Goal: Task Accomplishment & Management: Manage account settings

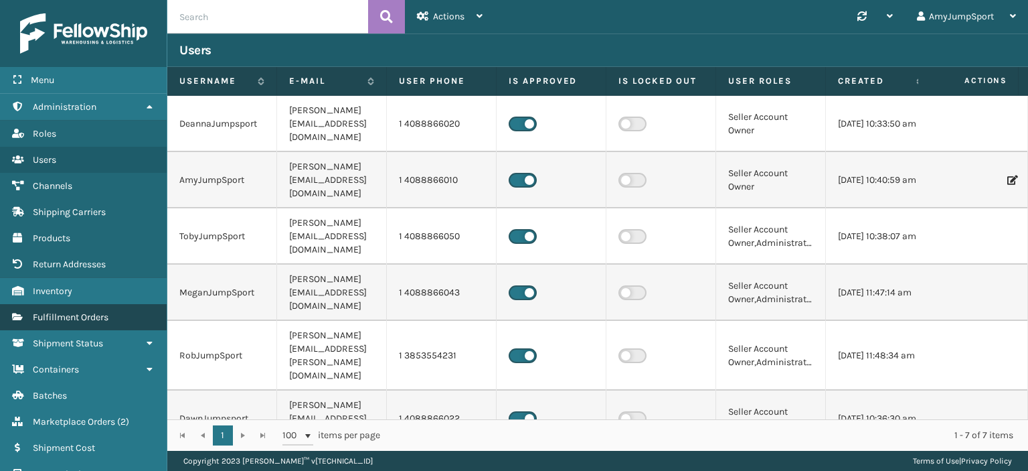
click at [67, 315] on span "Fulfillment Orders" at bounding box center [71, 316] width 76 height 11
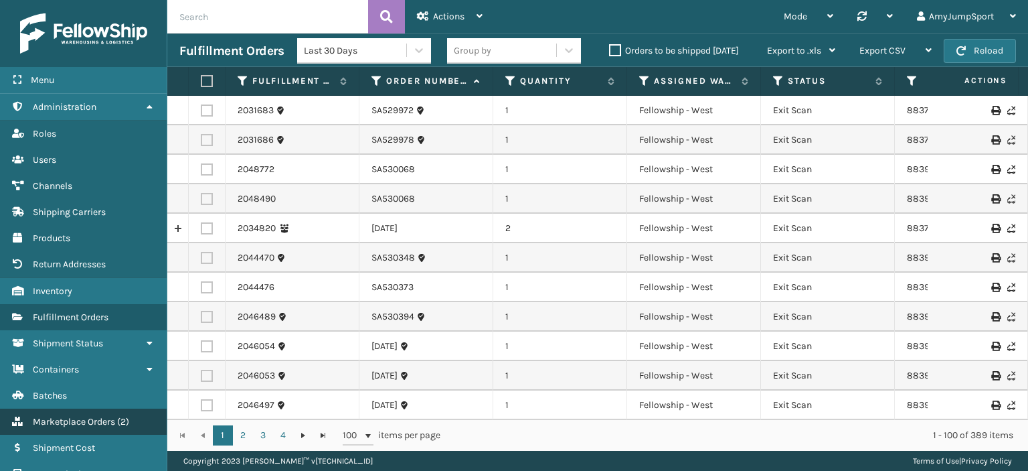
click at [62, 420] on span "Marketplace Orders" at bounding box center [74, 421] width 82 height 11
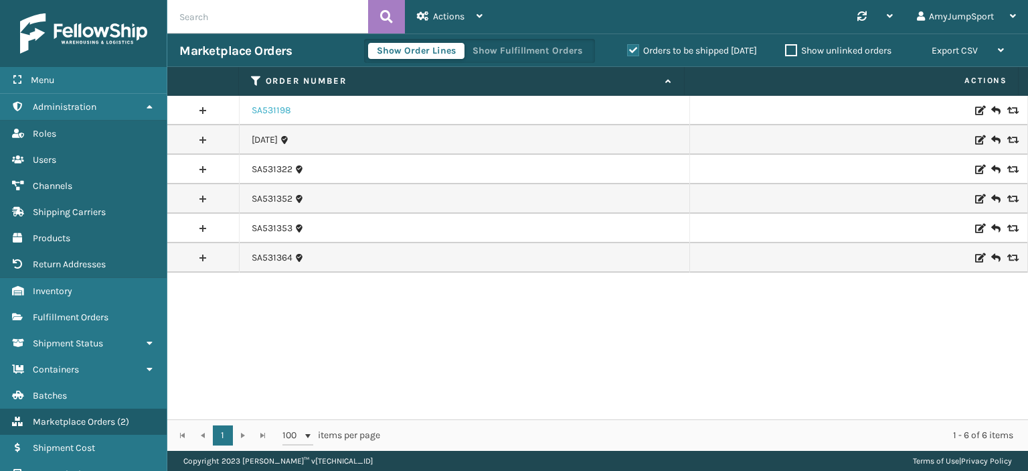
click at [268, 106] on link "SA531198" at bounding box center [272, 110] width 40 height 13
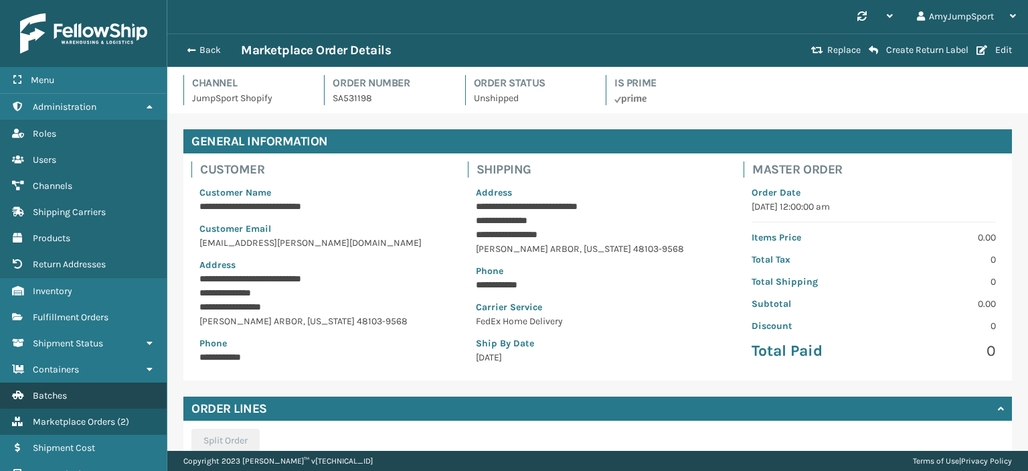
click at [56, 393] on span "Batches" at bounding box center [50, 395] width 34 height 11
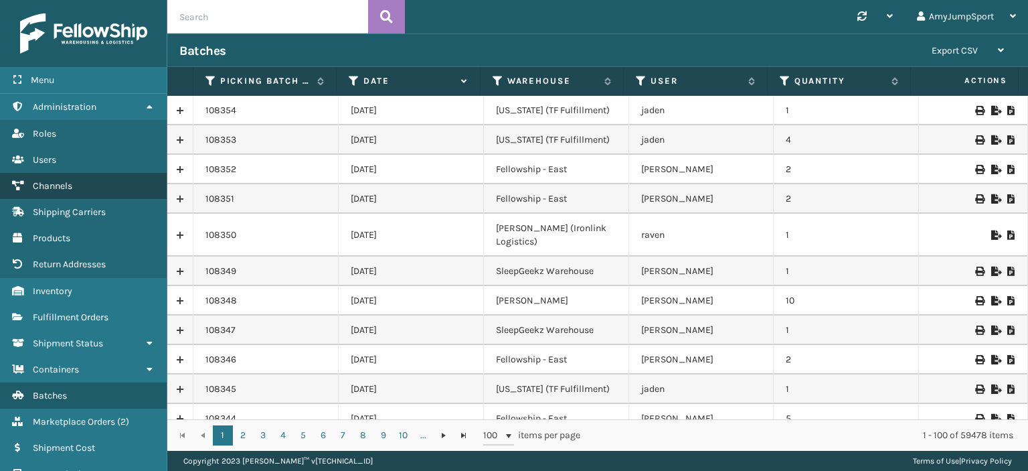
click at [51, 183] on span "Channels" at bounding box center [53, 185] width 40 height 11
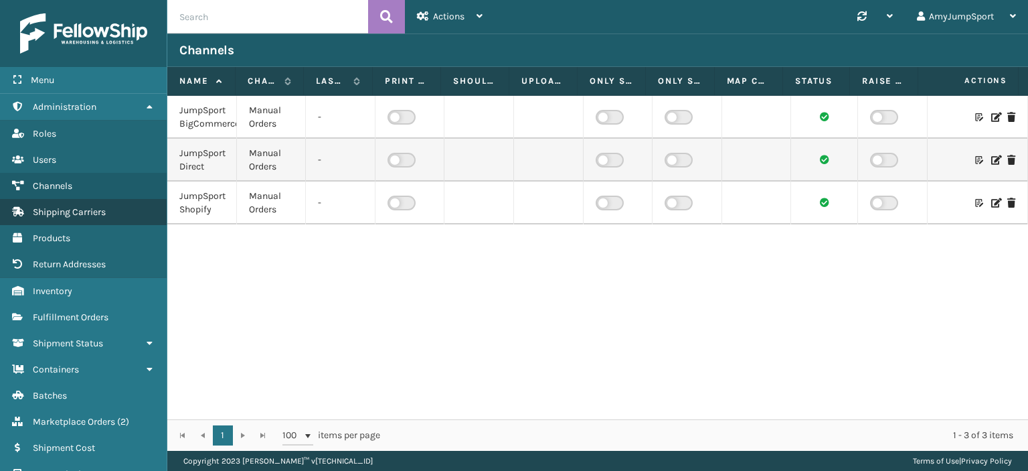
click at [56, 207] on span "Shipping Carriers" at bounding box center [69, 211] width 73 height 11
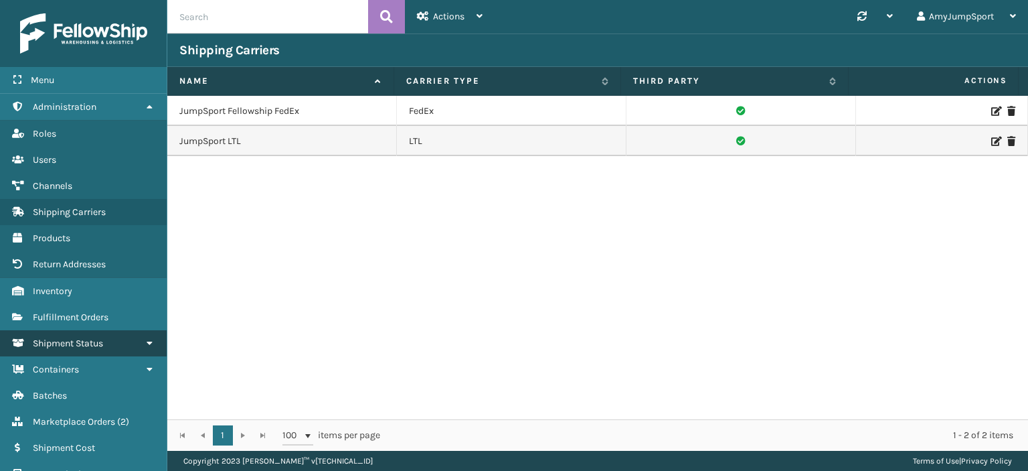
click at [100, 341] on span "Shipment Status" at bounding box center [68, 342] width 70 height 11
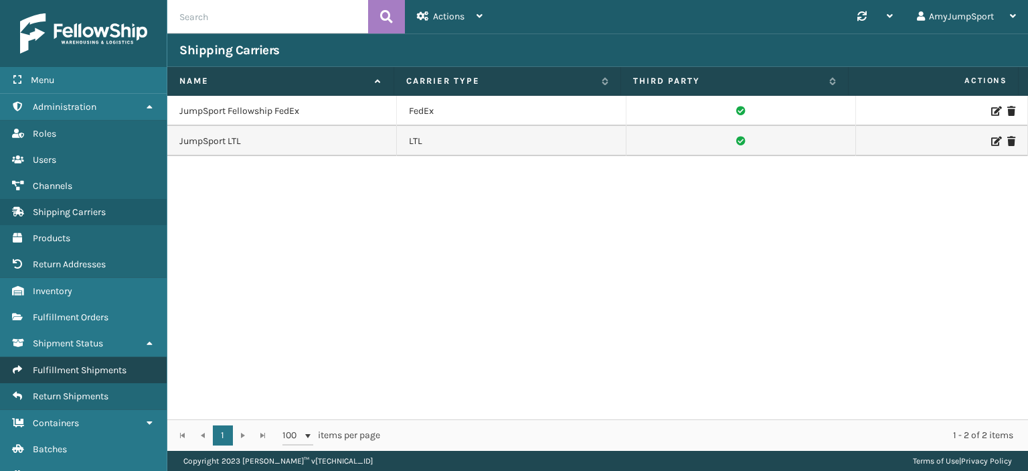
click at [99, 364] on span "Fulfillment Shipments" at bounding box center [80, 369] width 94 height 11
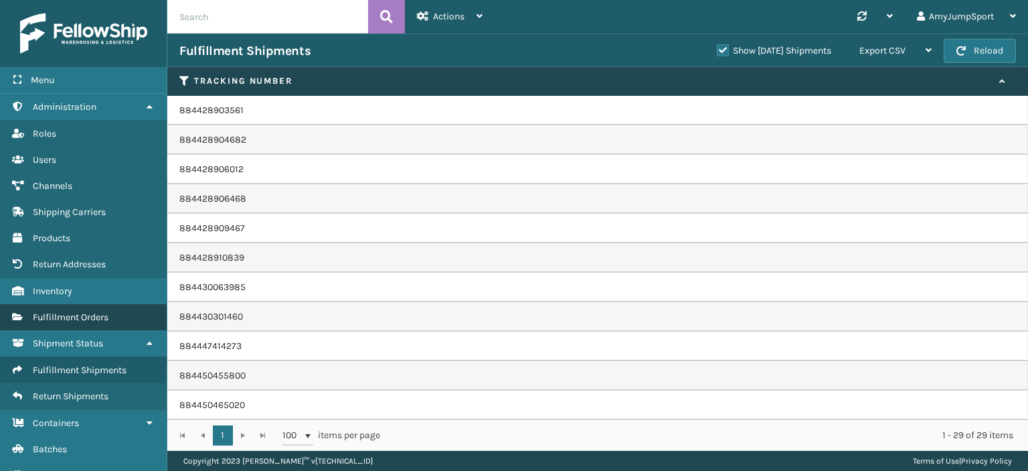
click at [55, 313] on span "Fulfillment Orders" at bounding box center [71, 316] width 76 height 11
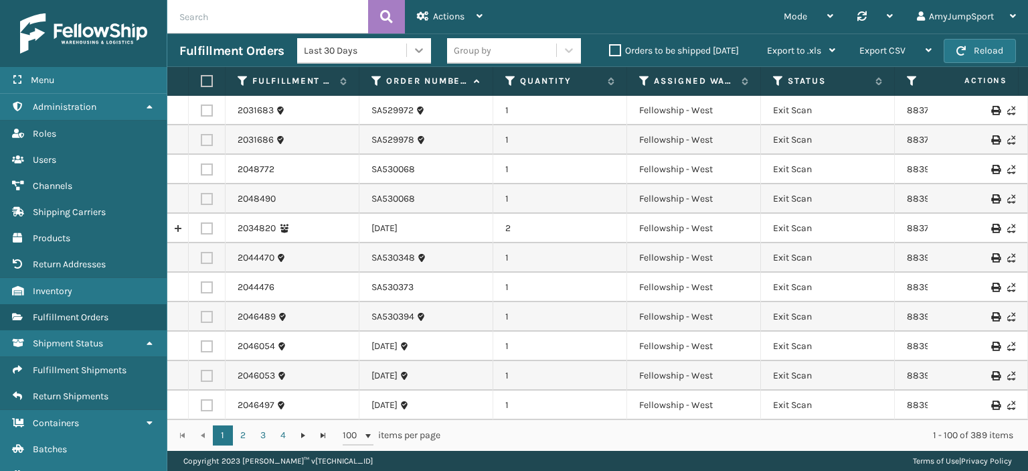
click at [416, 54] on icon at bounding box center [418, 50] width 13 height 13
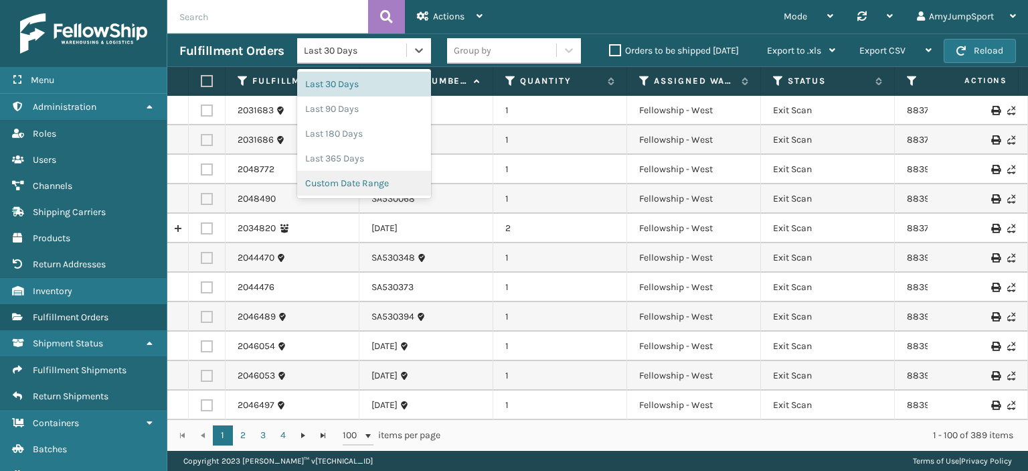
click at [378, 185] on div "Custom Date Range" at bounding box center [364, 183] width 134 height 25
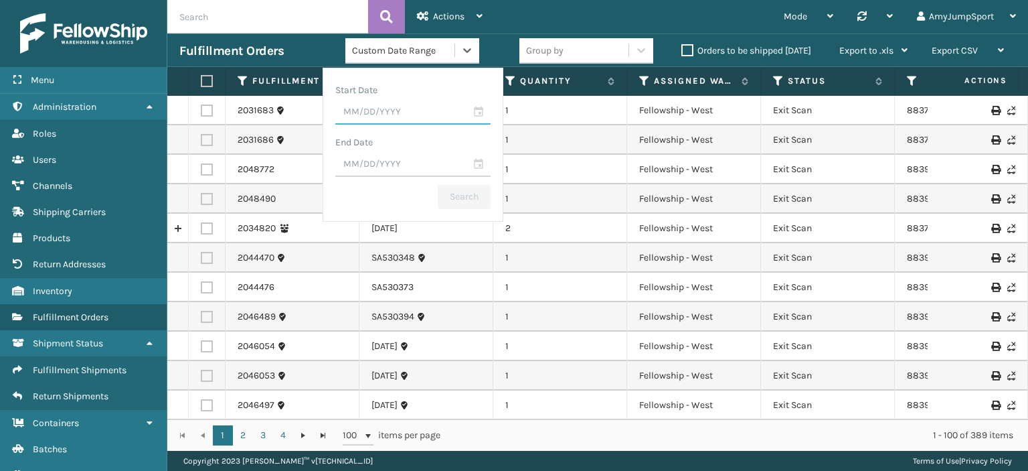
click at [420, 117] on input "text" at bounding box center [412, 112] width 155 height 24
click at [400, 240] on div "17" at bounding box center [404, 241] width 22 height 20
type input "[DATE]"
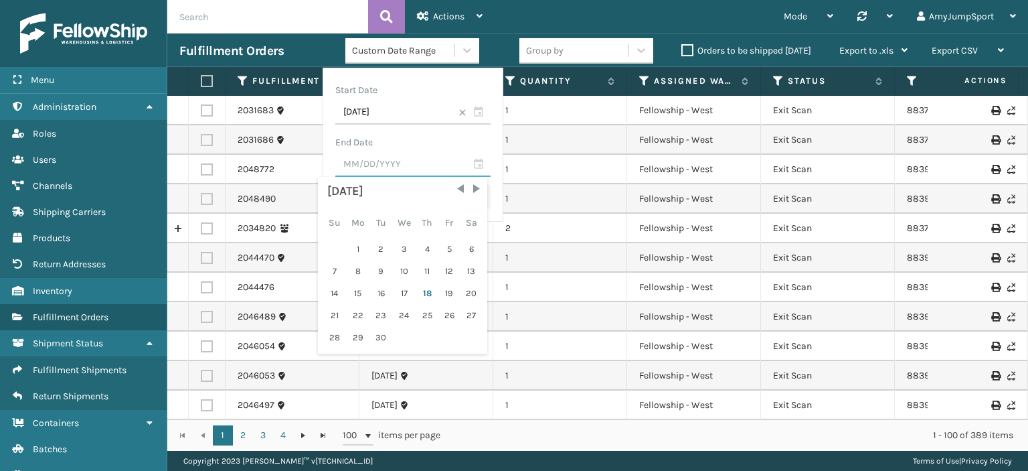
click at [414, 157] on input "text" at bounding box center [412, 165] width 155 height 24
click at [424, 291] on div "18" at bounding box center [427, 293] width 20 height 20
type input "[DATE]"
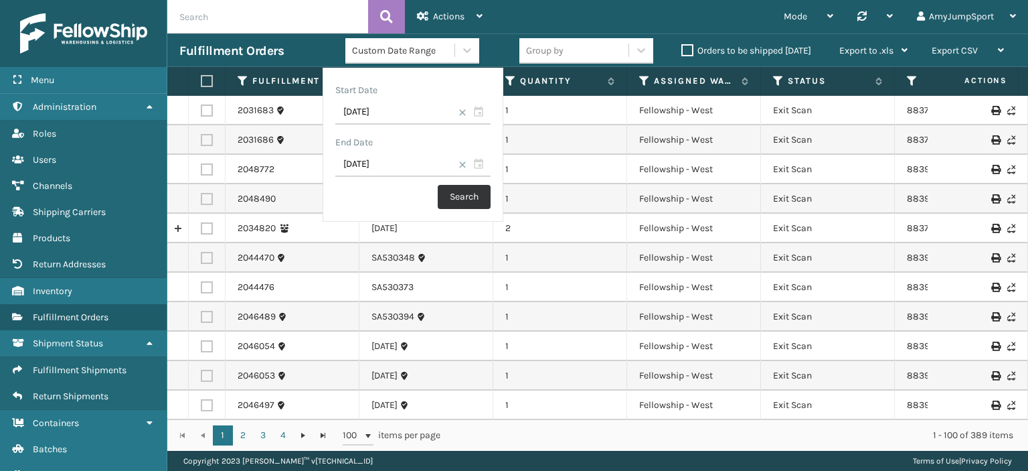
click at [467, 195] on button "Search" at bounding box center [464, 197] width 53 height 24
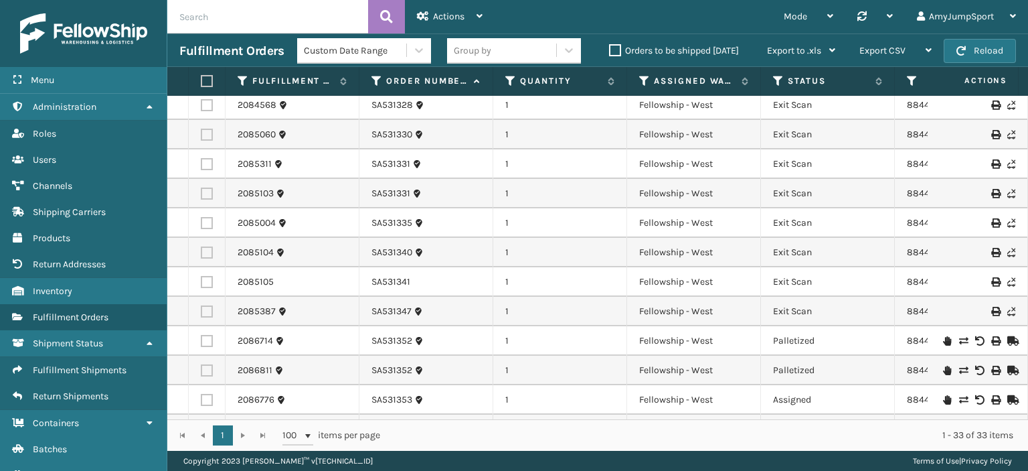
scroll to position [658, 0]
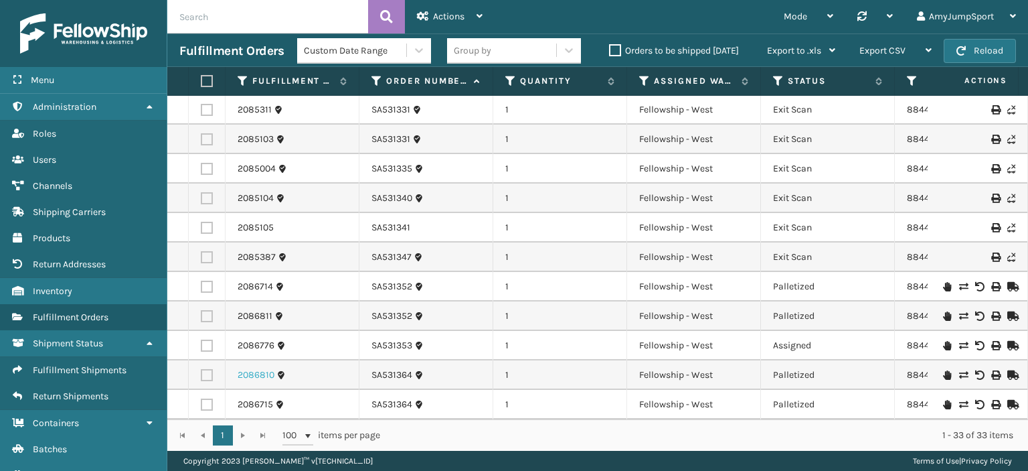
click at [253, 368] on link "2086810" at bounding box center [256, 374] width 37 height 13
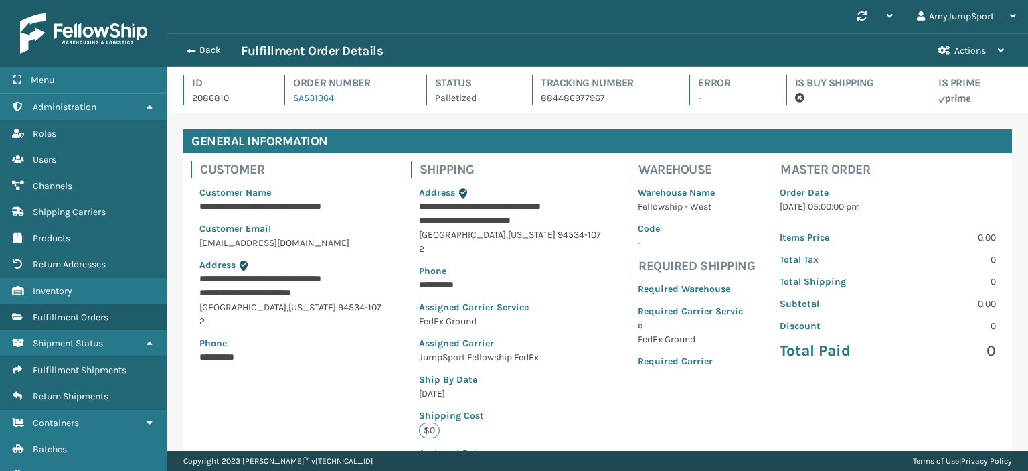
scroll to position [32, 860]
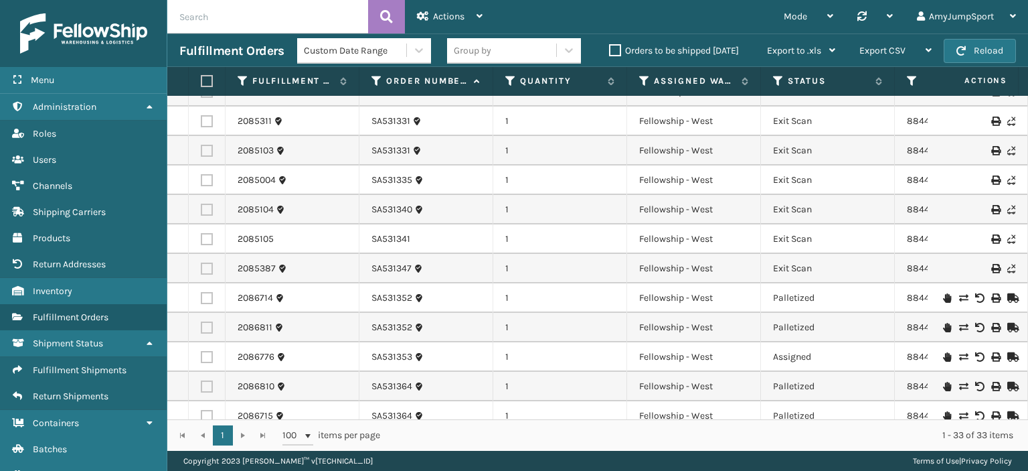
scroll to position [658, 0]
